Goal: Task Accomplishment & Management: Manage account settings

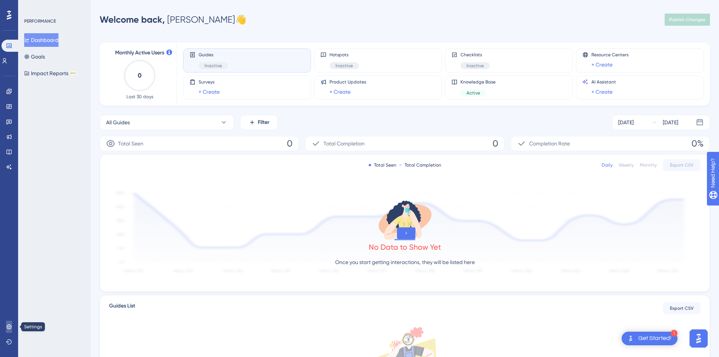
click at [11, 329] on icon at bounding box center [9, 326] width 6 height 6
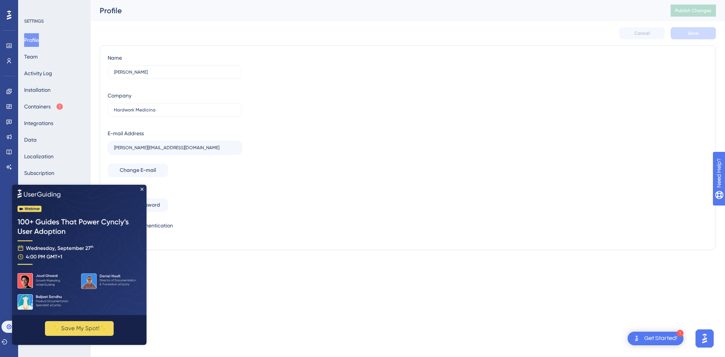
click at [142, 186] on img at bounding box center [79, 249] width 134 height 130
click at [142, 188] on icon "Close Preview" at bounding box center [141, 188] width 3 height 3
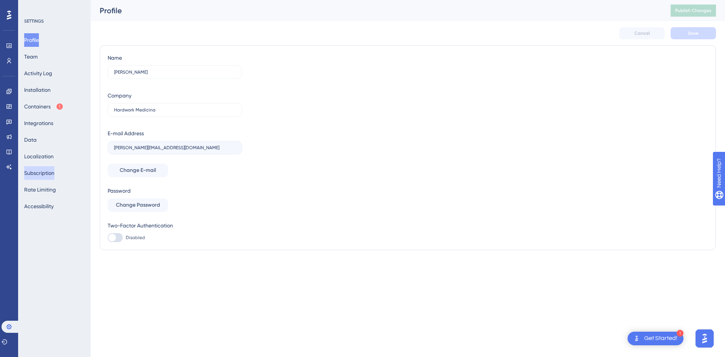
click at [49, 171] on button "Subscription" at bounding box center [39, 173] width 30 height 14
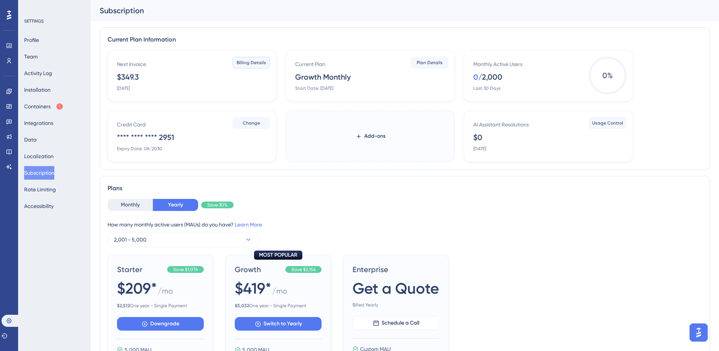
click at [246, 65] on span "Billing Details" at bounding box center [251, 63] width 29 height 6
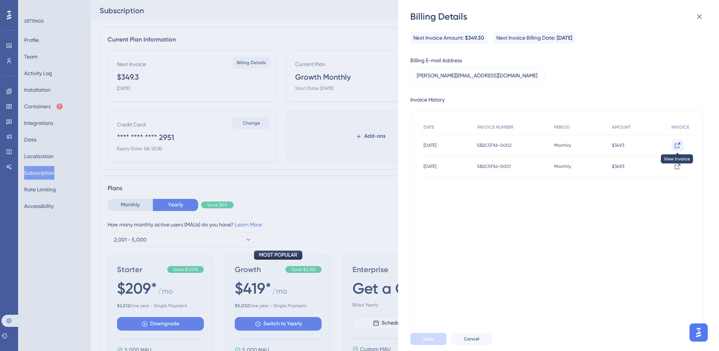
click at [674, 143] on icon at bounding box center [678, 146] width 8 height 8
